Goal: Entertainment & Leisure: Consume media (video, audio)

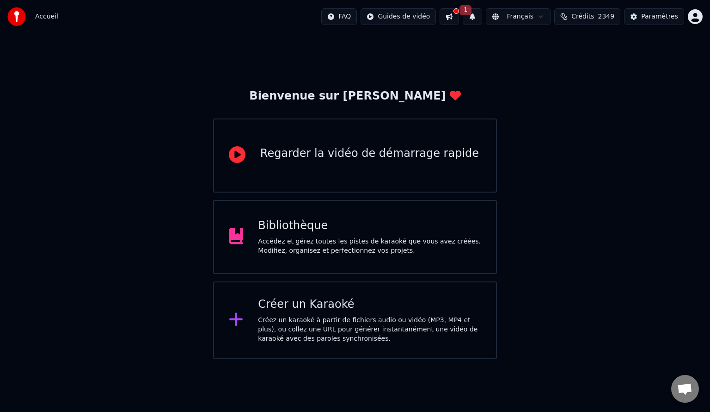
click at [355, 255] on div "Bibliothèque Accédez et gérez toutes les pistes de karaoké que vous avez créées…" at bounding box center [355, 237] width 284 height 74
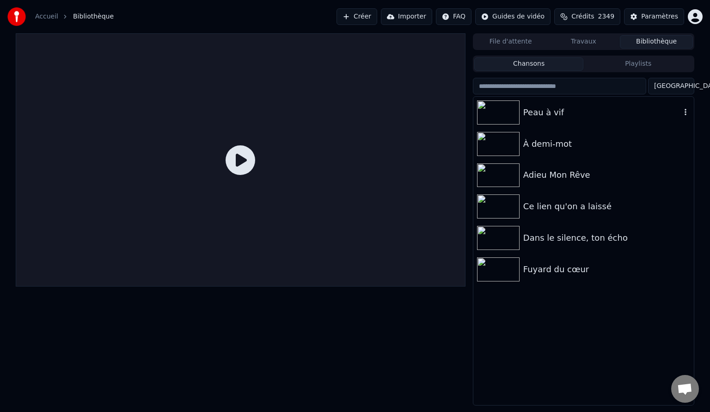
click at [552, 113] on div "Peau à vif" at bounding box center [602, 112] width 158 height 13
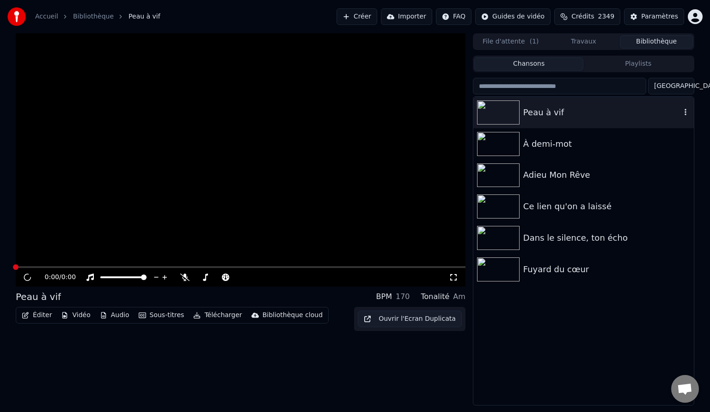
click at [552, 113] on div "Peau à vif" at bounding box center [602, 112] width 158 height 13
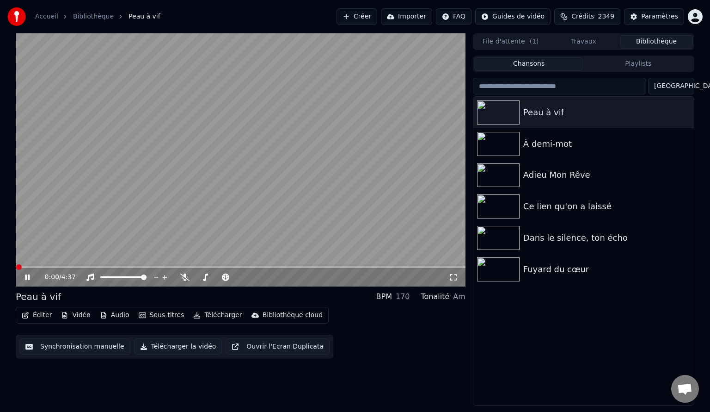
click at [454, 276] on icon at bounding box center [453, 276] width 9 height 7
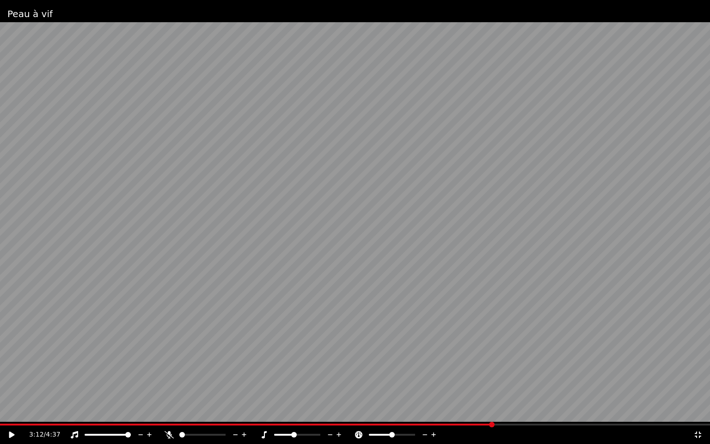
click at [293, 411] on span at bounding box center [294, 435] width 6 height 6
drag, startPoint x: 52, startPoint y: 422, endPoint x: 6, endPoint y: 425, distance: 45.4
click at [6, 411] on div "Peau à vif 3:12 / 4:37" at bounding box center [355, 222] width 710 height 444
click at [6, 411] on span at bounding box center [246, 425] width 493 height 2
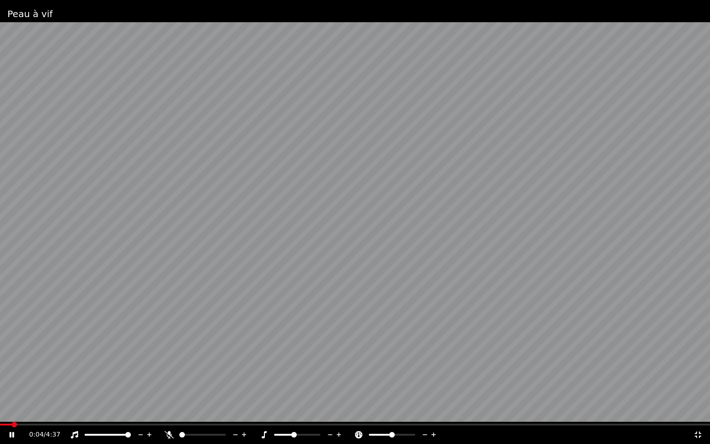
click at [3, 411] on div "Peau à vif 0:04 / 4:37" at bounding box center [355, 222] width 710 height 444
click at [3, 411] on video at bounding box center [355, 222] width 710 height 444
click at [2, 411] on div "Peau à vif 0:04 / 4:37" at bounding box center [355, 222] width 710 height 444
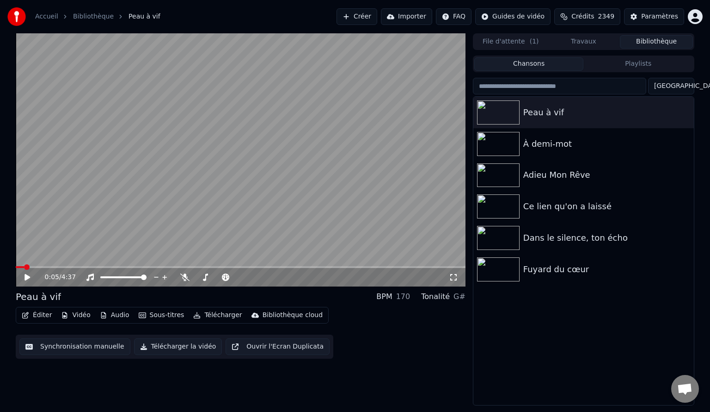
click at [174, 185] on video at bounding box center [241, 159] width 450 height 253
click at [375, 196] on video at bounding box center [241, 159] width 450 height 253
